Goal: Task Accomplishment & Management: Manage account settings

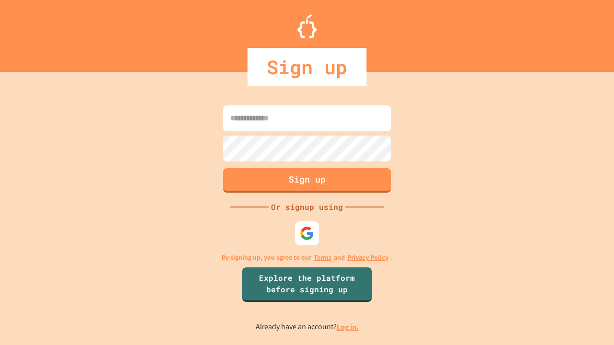
click at [348, 327] on link "Log in." at bounding box center [348, 327] width 22 height 10
